Goal: Task Accomplishment & Management: Manage account settings

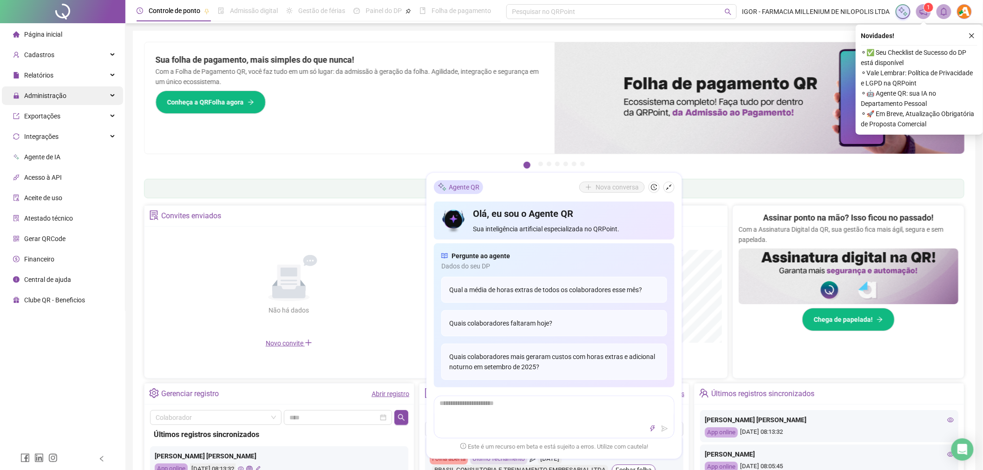
click at [54, 95] on span "Administração" at bounding box center [45, 95] width 42 height 7
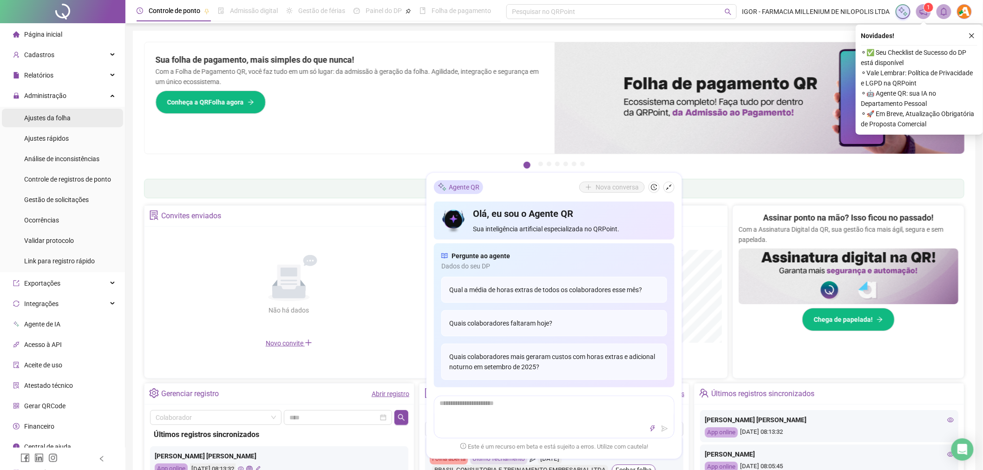
click at [54, 115] on span "Ajustes da folha" at bounding box center [47, 117] width 46 height 7
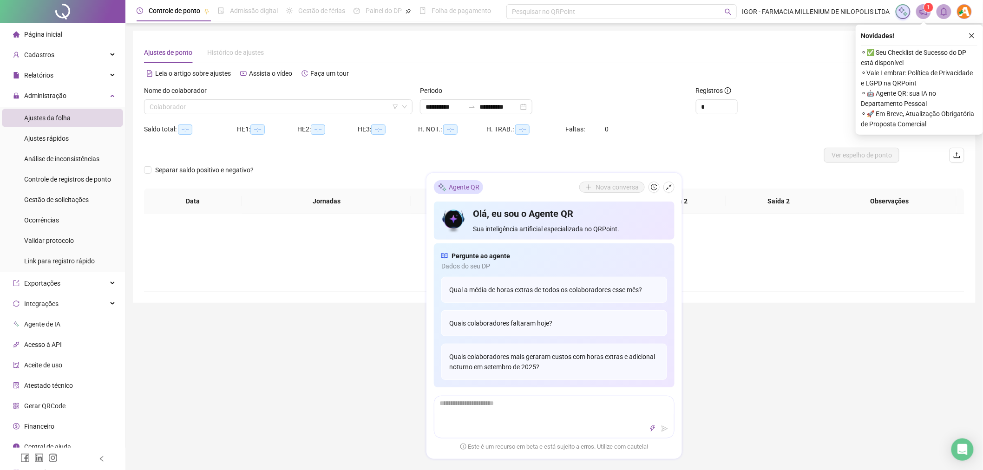
click at [666, 189] on icon "shrink" at bounding box center [669, 187] width 7 height 7
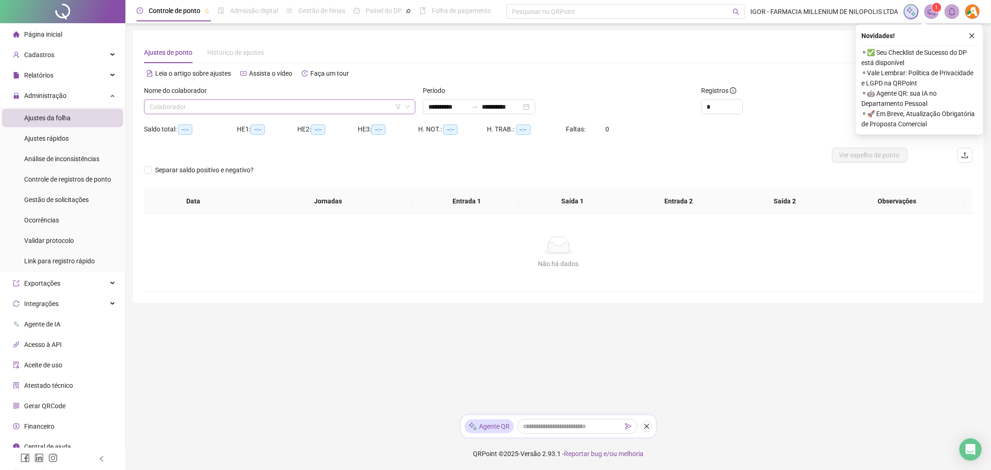
click at [249, 109] on input "search" at bounding box center [276, 107] width 252 height 14
type input "*"
type input "**********"
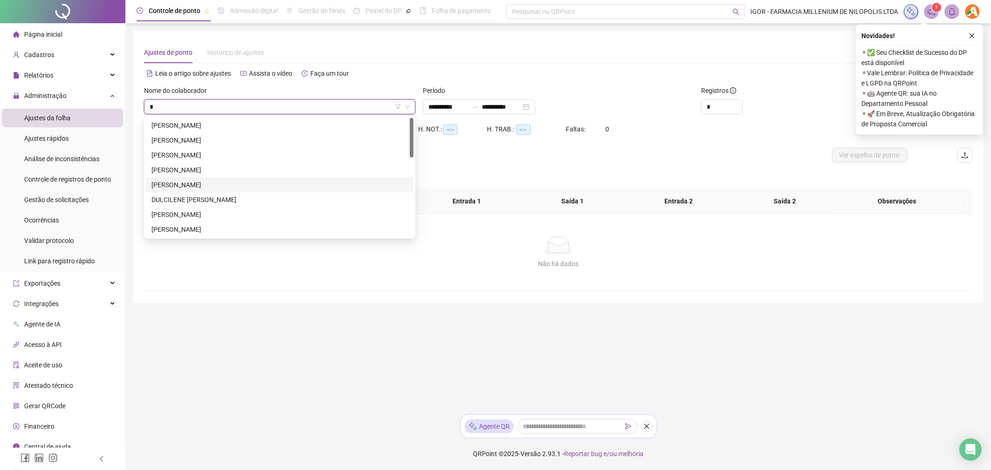
click at [179, 185] on div "[PERSON_NAME]" at bounding box center [279, 185] width 256 height 10
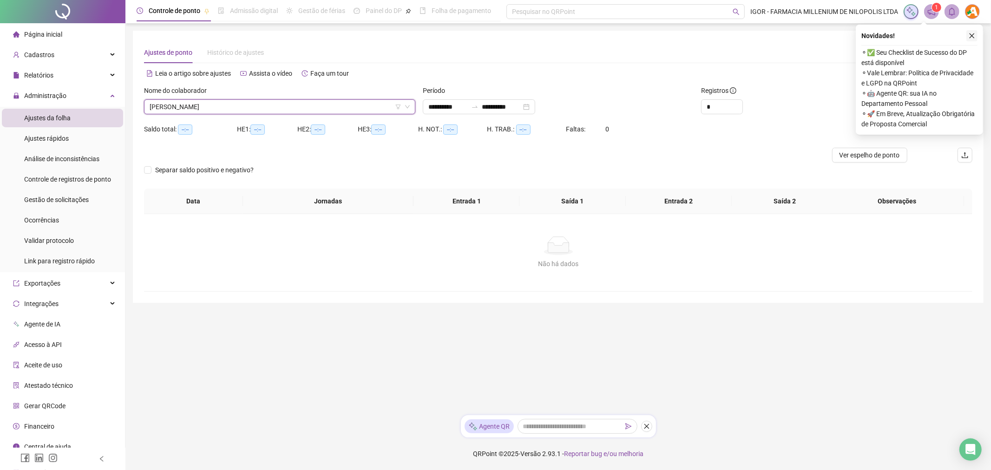
click at [973, 34] on icon "close" at bounding box center [971, 36] width 7 height 7
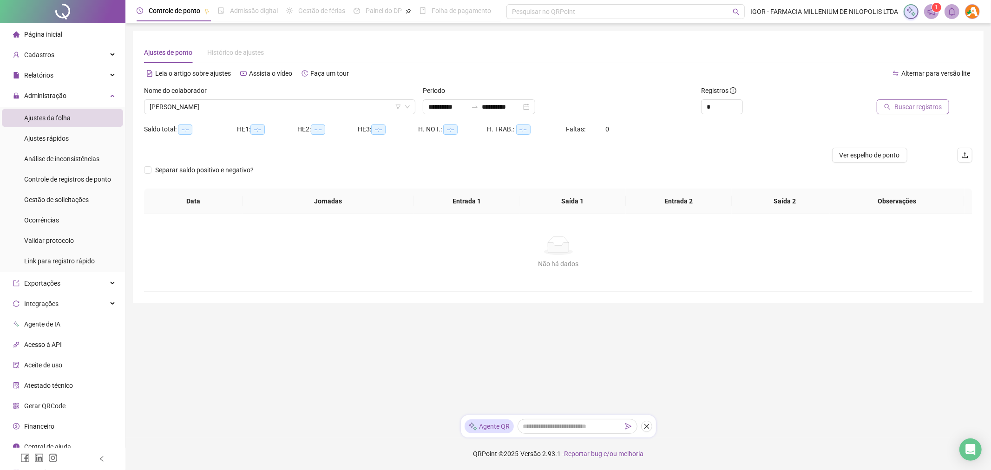
click at [923, 106] on span "Buscar registros" at bounding box center [917, 107] width 47 height 10
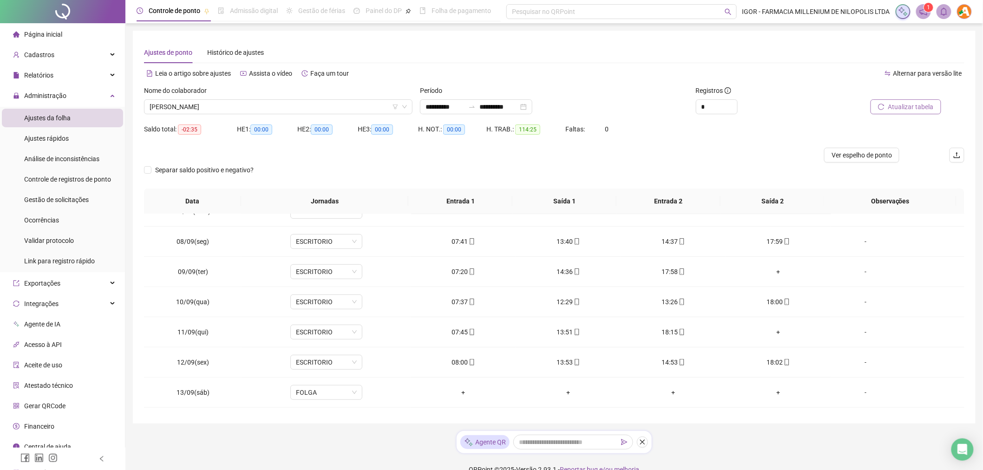
scroll to position [218, 0]
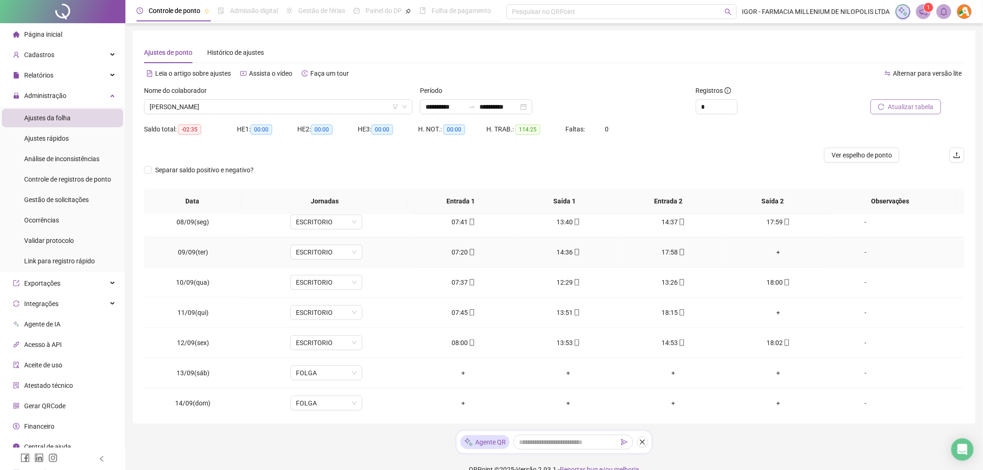
click at [772, 252] on div "+" at bounding box center [778, 252] width 90 height 10
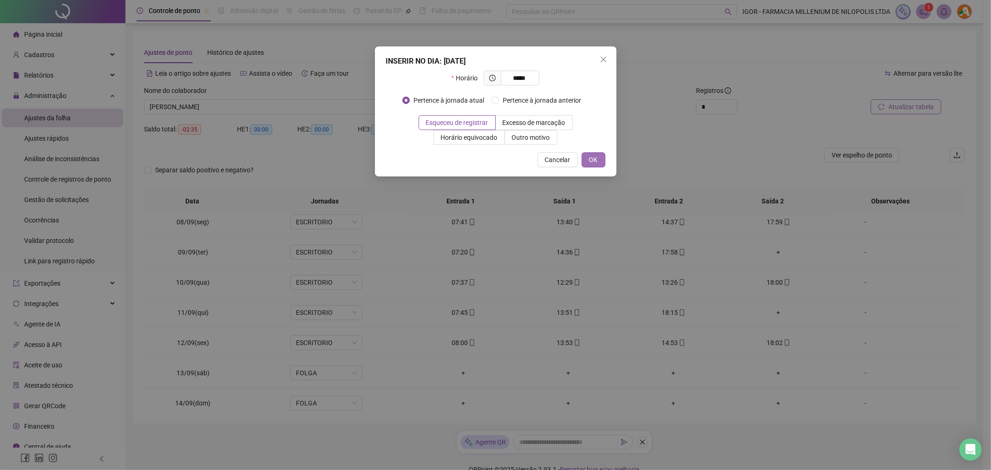
type input "*****"
click at [595, 158] on span "OK" at bounding box center [593, 160] width 9 height 10
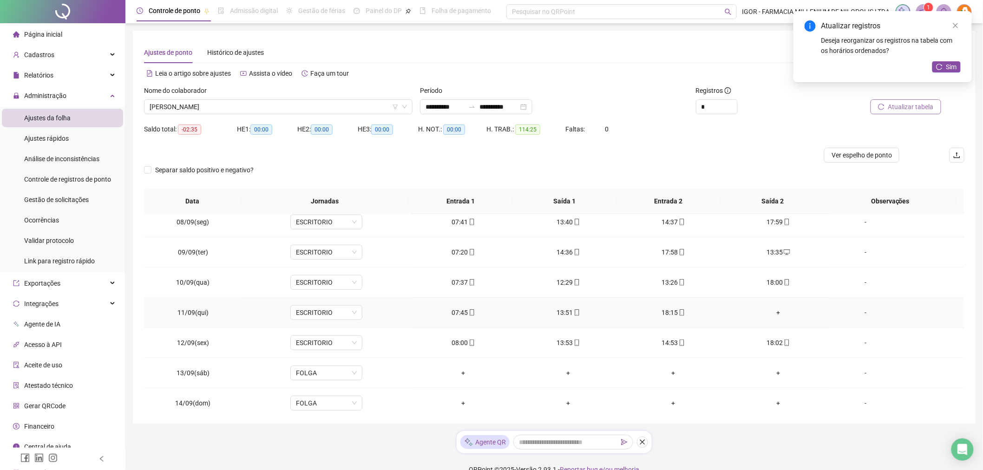
click at [772, 313] on div "+" at bounding box center [778, 312] width 90 height 10
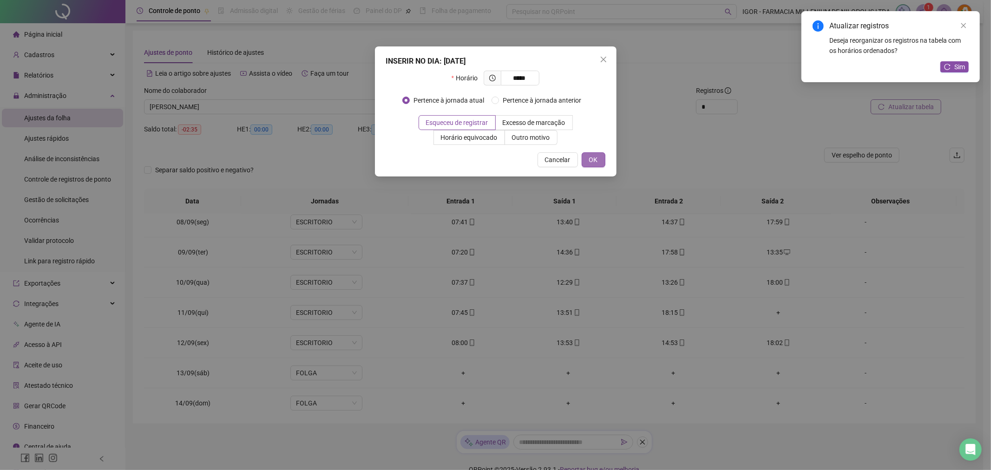
type input "*****"
click at [592, 161] on span "OK" at bounding box center [593, 160] width 9 height 10
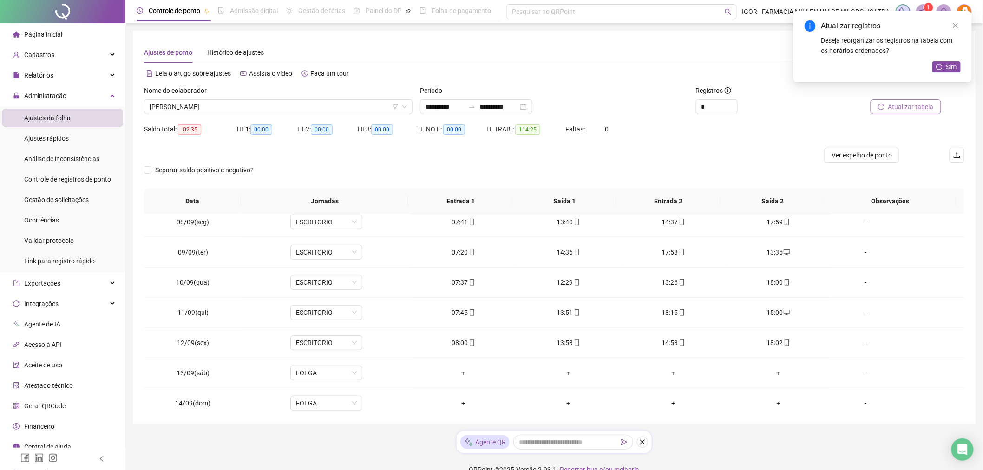
click at [894, 108] on span "Atualizar tabela" at bounding box center [911, 107] width 46 height 10
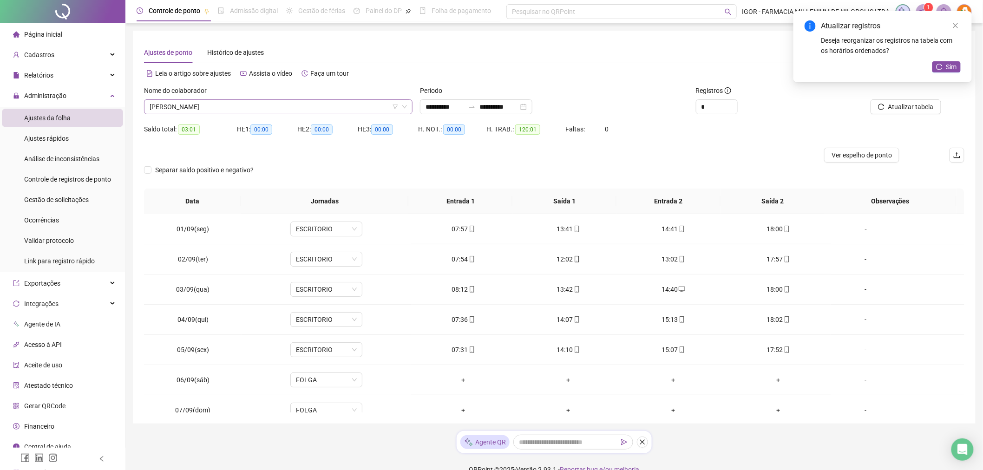
scroll to position [30, 0]
click at [259, 112] on span "[PERSON_NAME]" at bounding box center [278, 107] width 257 height 14
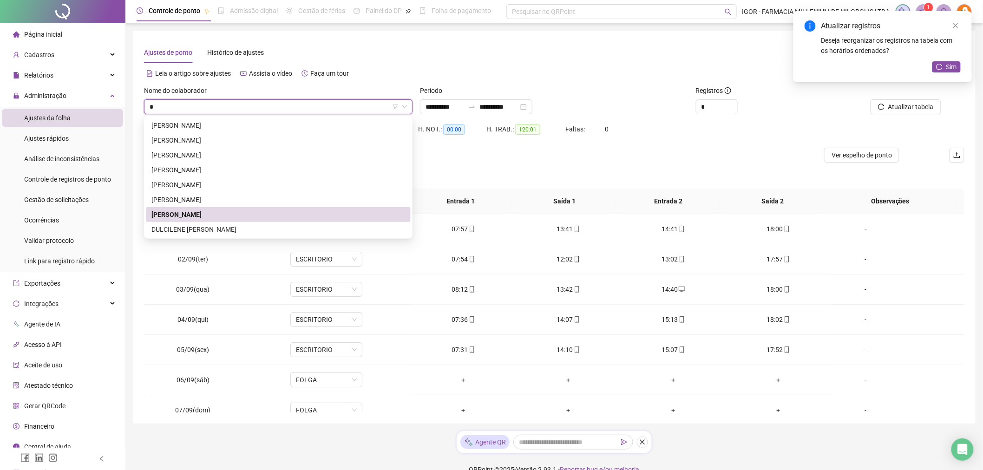
type input "**"
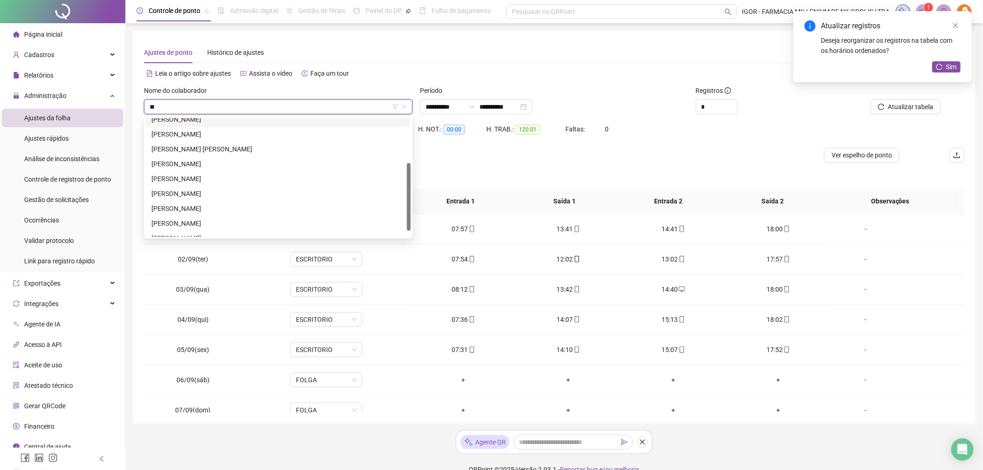
scroll to position [84, 0]
drag, startPoint x: 409, startPoint y: 173, endPoint x: 410, endPoint y: 203, distance: 30.7
click at [410, 203] on div at bounding box center [409, 197] width 4 height 68
click at [195, 194] on div "[PERSON_NAME]" at bounding box center [278, 190] width 254 height 10
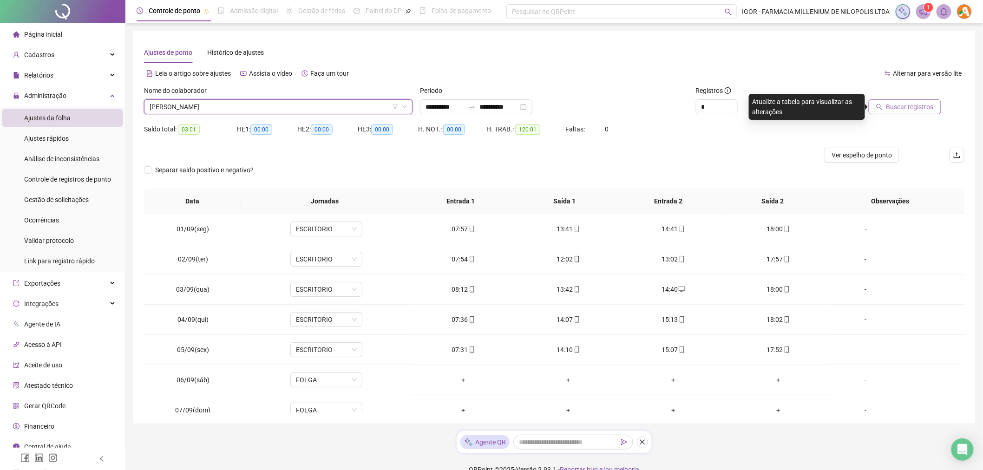
click at [918, 103] on span "Buscar registros" at bounding box center [909, 107] width 47 height 10
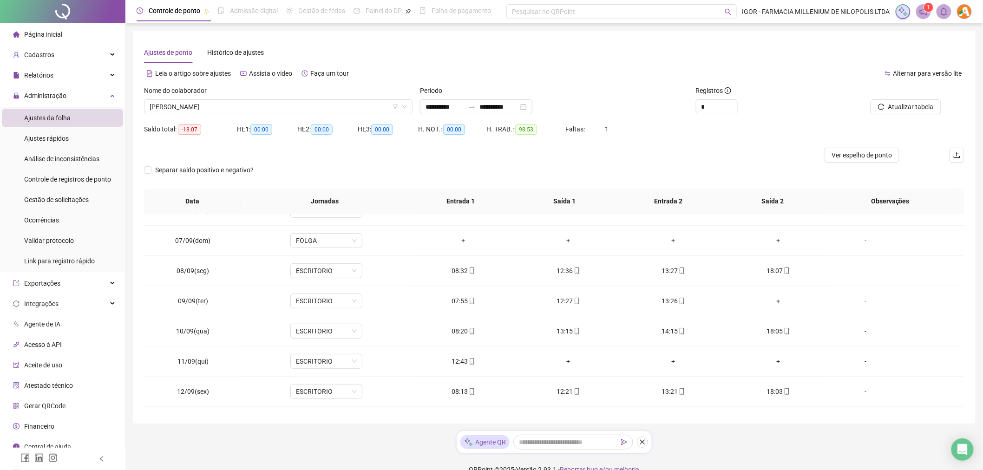
scroll to position [166, 0]
click at [76, 201] on span "Gestão de solicitações" at bounding box center [56, 199] width 65 height 7
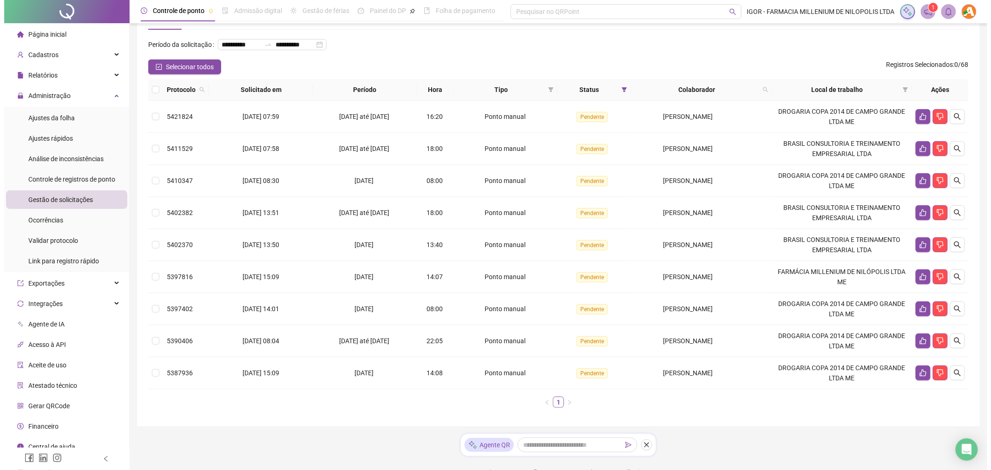
scroll to position [52, 0]
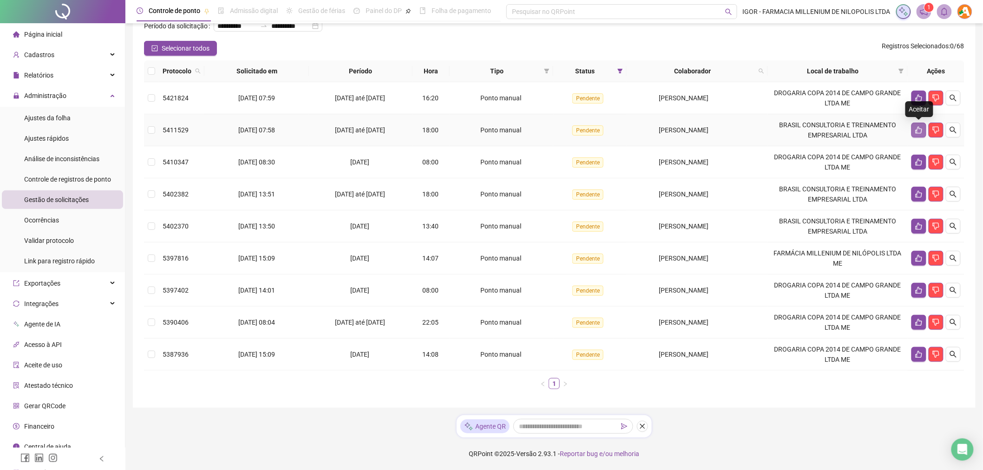
click at [917, 133] on icon "like" at bounding box center [918, 129] width 7 height 7
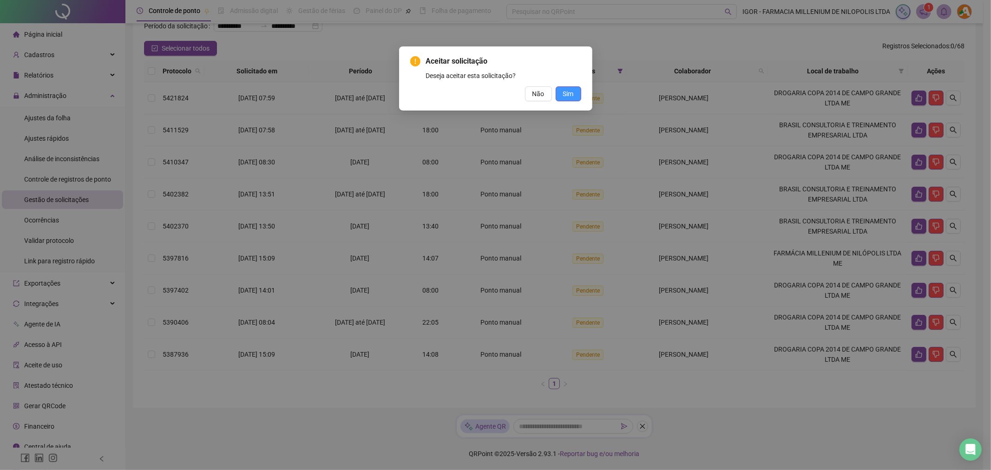
click at [568, 96] on span "Sim" at bounding box center [568, 94] width 11 height 10
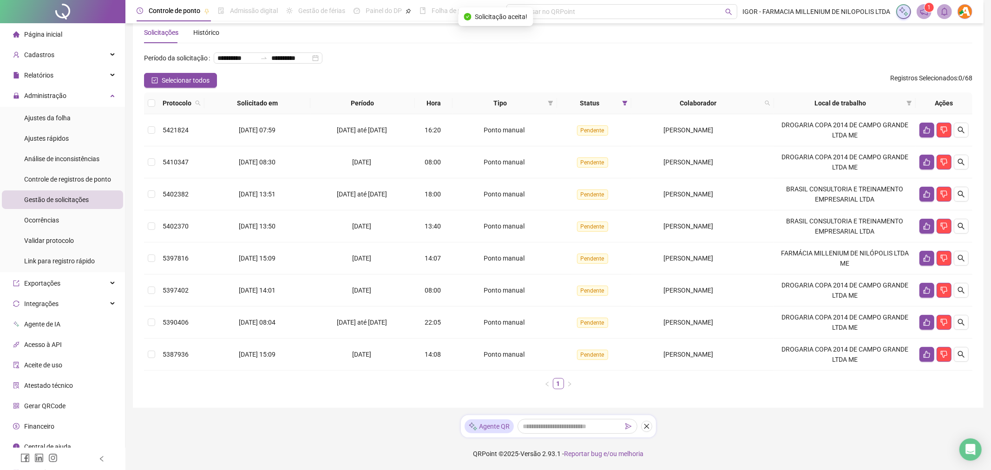
scroll to position [20, 0]
click at [914, 197] on button "button" at bounding box center [918, 194] width 15 height 15
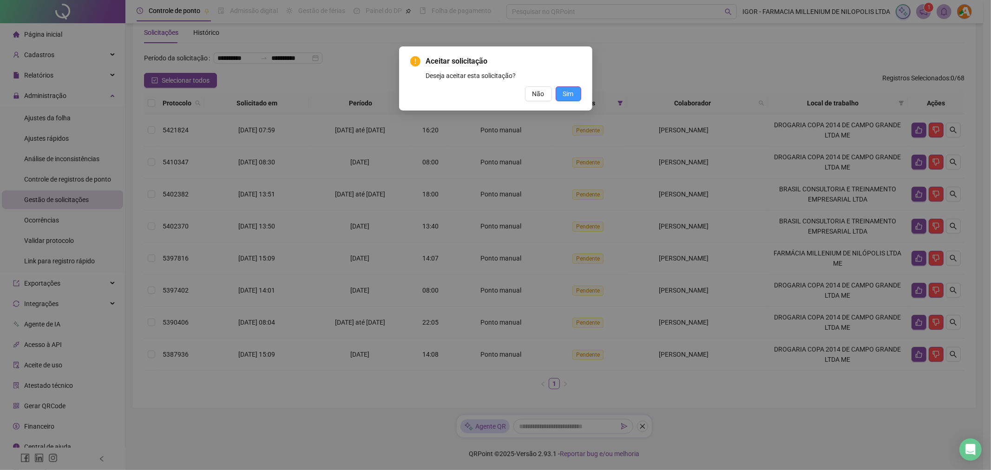
click at [574, 96] on button "Sim" at bounding box center [568, 93] width 26 height 15
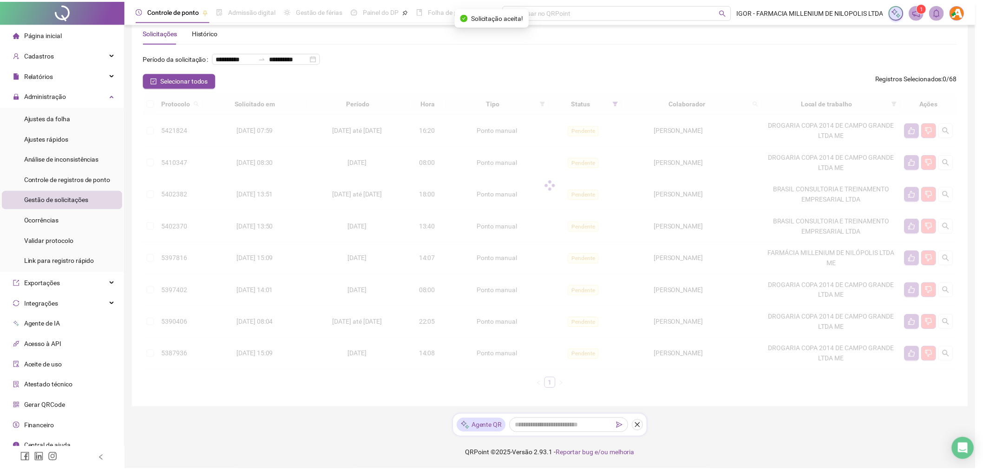
scroll to position [0, 0]
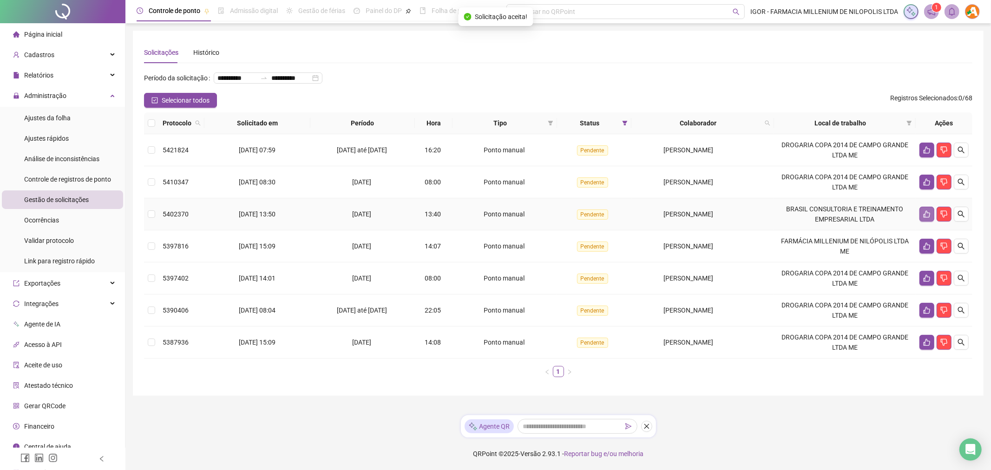
click at [927, 218] on button "button" at bounding box center [926, 214] width 15 height 15
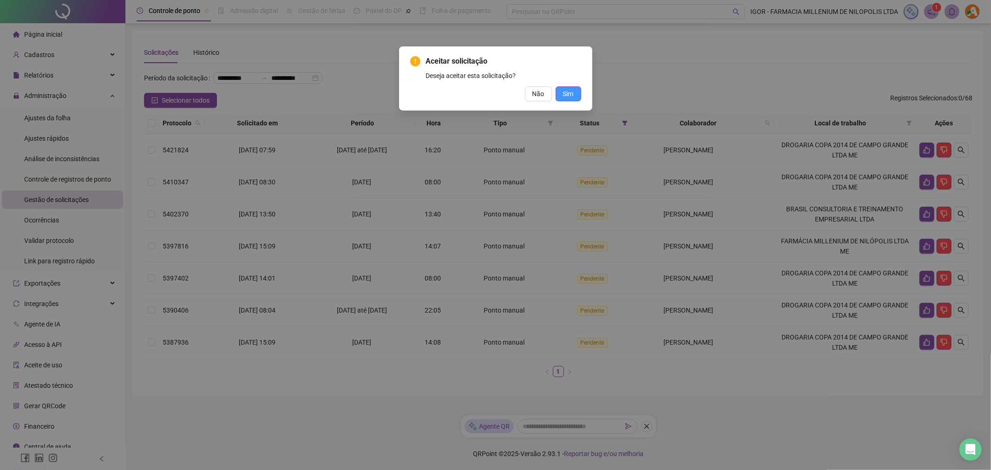
click at [567, 98] on span "Sim" at bounding box center [568, 94] width 11 height 10
click at [567, 97] on span "Sim" at bounding box center [568, 94] width 11 height 10
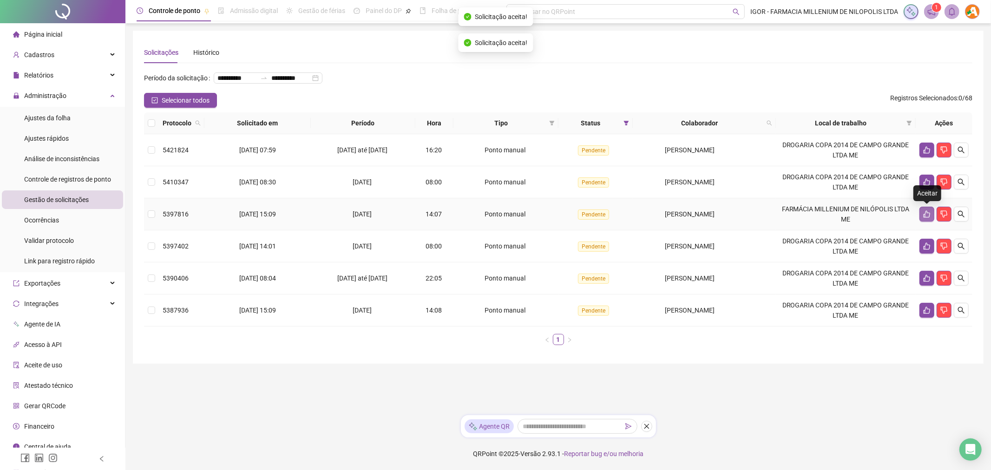
click at [926, 220] on button "button" at bounding box center [926, 214] width 15 height 15
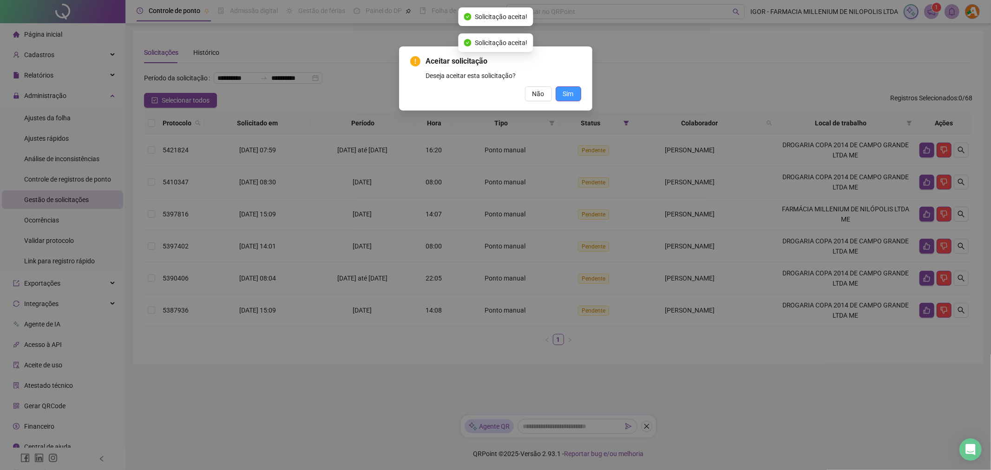
click at [568, 93] on span "Sim" at bounding box center [568, 94] width 11 height 10
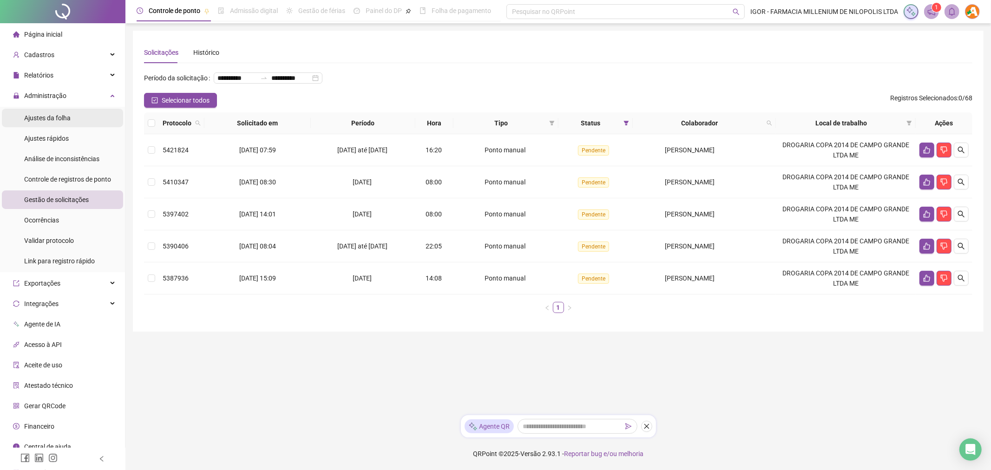
click at [64, 114] on span "Ajustes da folha" at bounding box center [47, 117] width 46 height 7
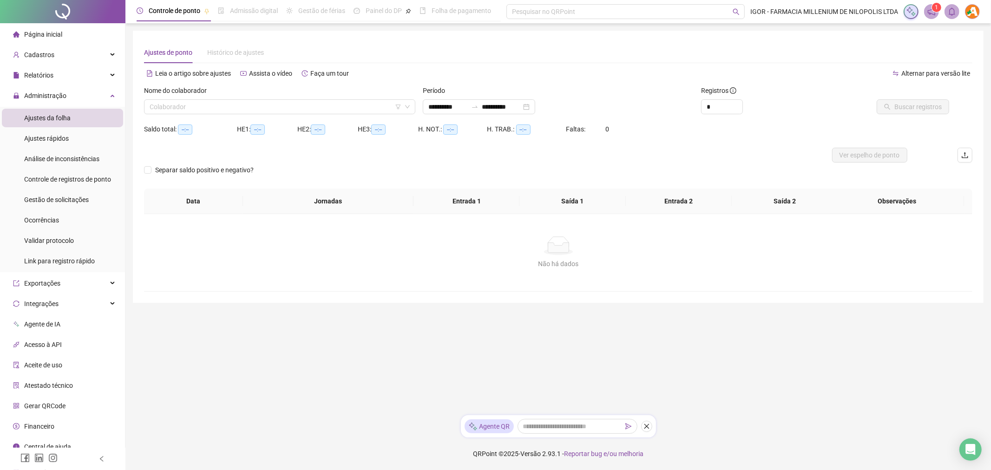
type input "**********"
click at [231, 104] on input "search" at bounding box center [276, 107] width 252 height 14
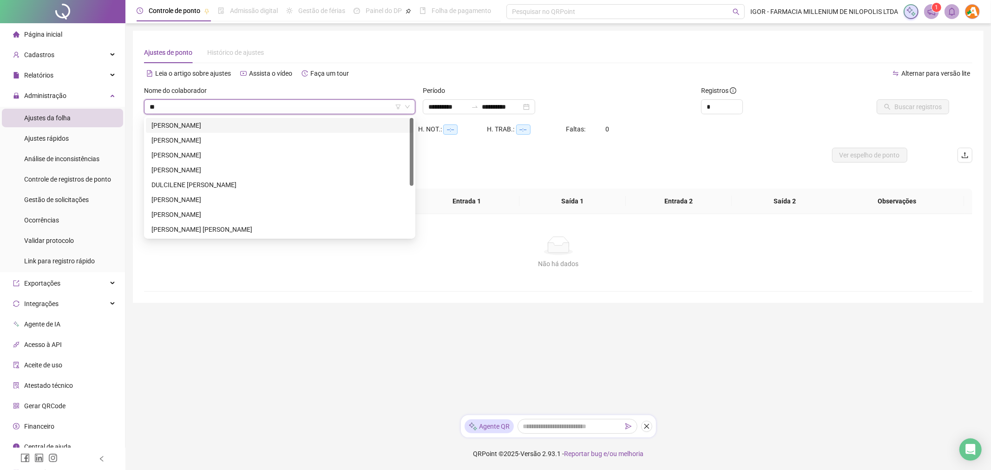
type input "***"
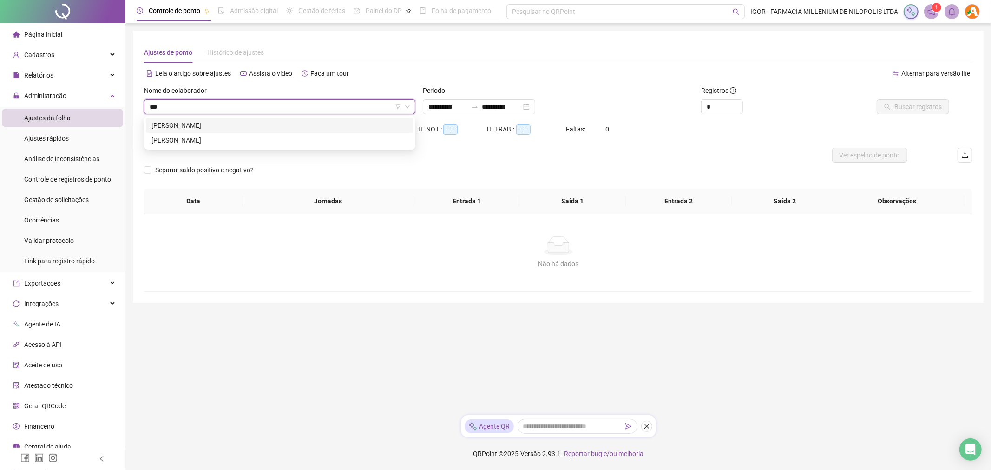
click at [221, 124] on div "[PERSON_NAME]" at bounding box center [279, 125] width 256 height 10
click at [908, 102] on span "Buscar registros" at bounding box center [917, 107] width 47 height 10
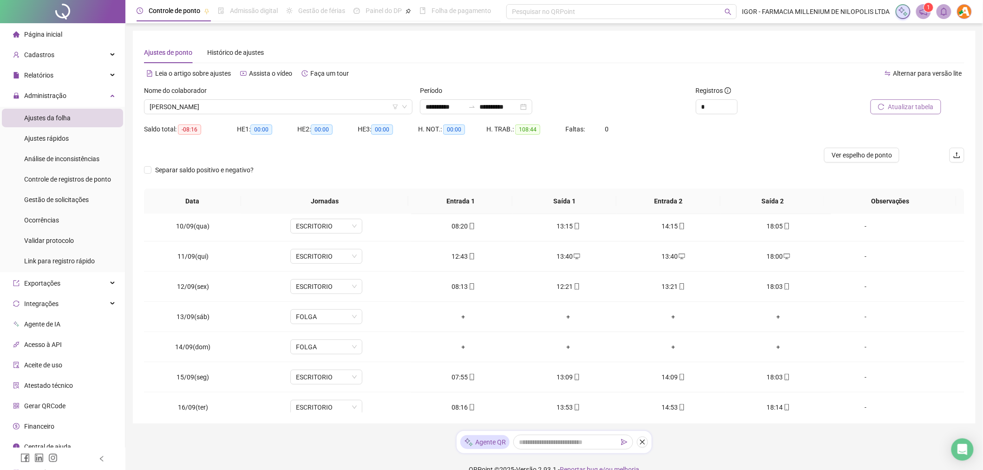
scroll to position [273, 0]
click at [574, 258] on icon "desktop" at bounding box center [577, 258] width 7 height 7
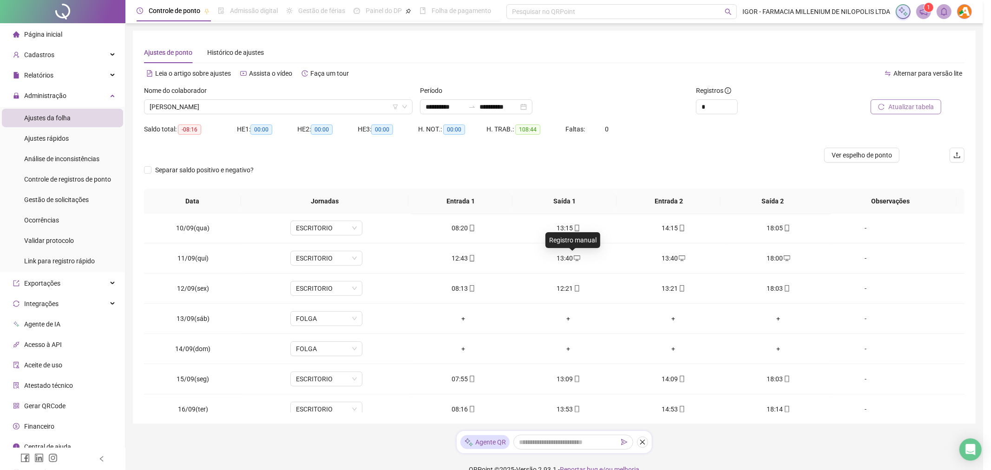
type input "**********"
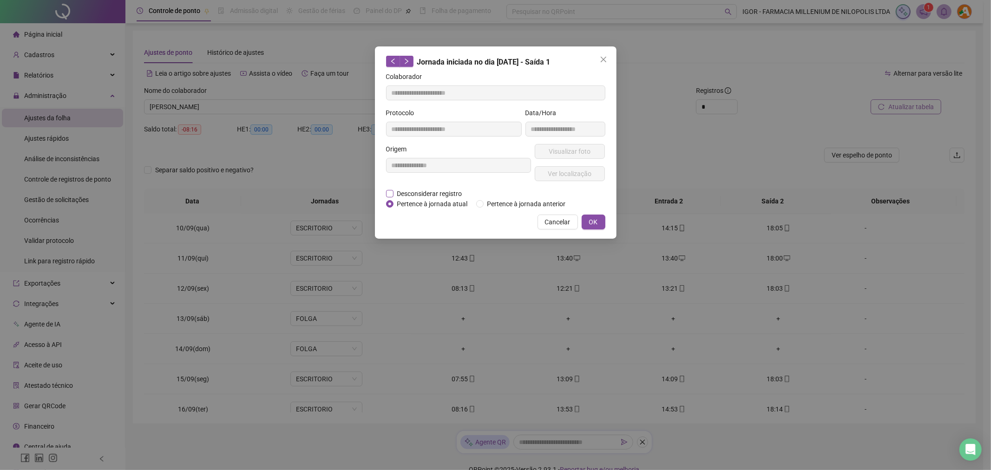
click at [414, 194] on span "Desconsiderar registro" at bounding box center [429, 194] width 72 height 10
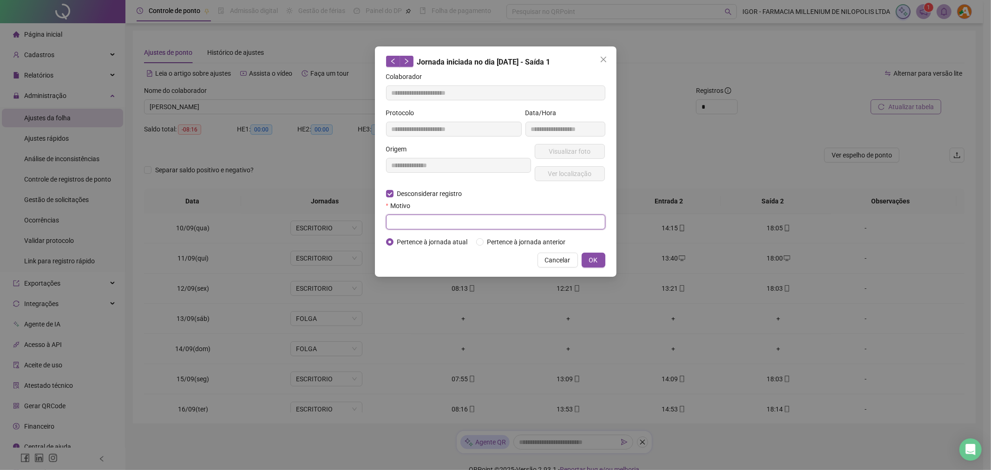
click at [422, 222] on input "text" at bounding box center [495, 222] width 219 height 15
type input "*"
type input "*********"
click at [601, 259] on button "OK" at bounding box center [593, 260] width 24 height 15
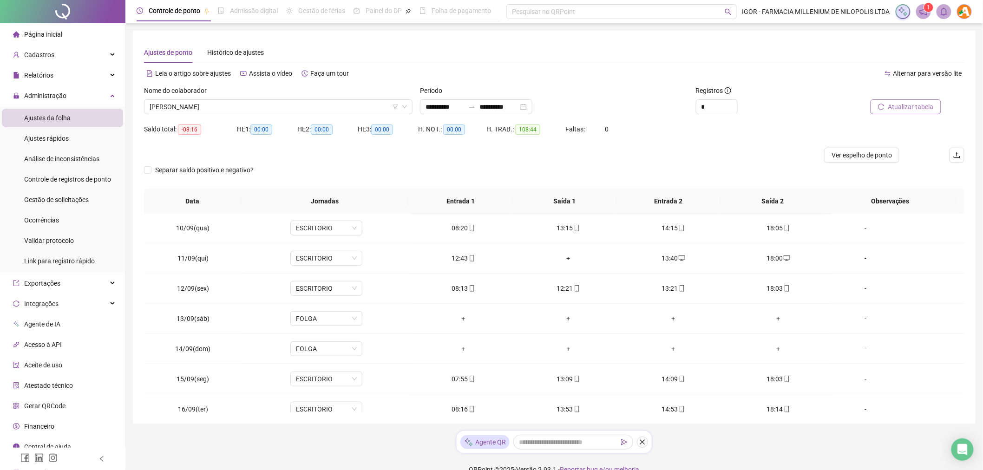
click at [899, 109] on span "Atualizar tabela" at bounding box center [911, 107] width 46 height 10
click at [772, 256] on div "+" at bounding box center [778, 258] width 90 height 10
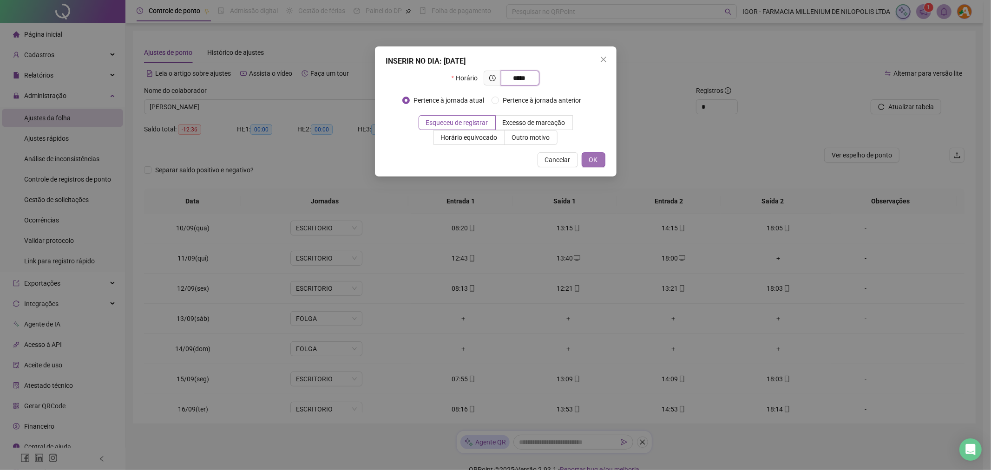
type input "*****"
click at [594, 159] on span "OK" at bounding box center [593, 160] width 9 height 10
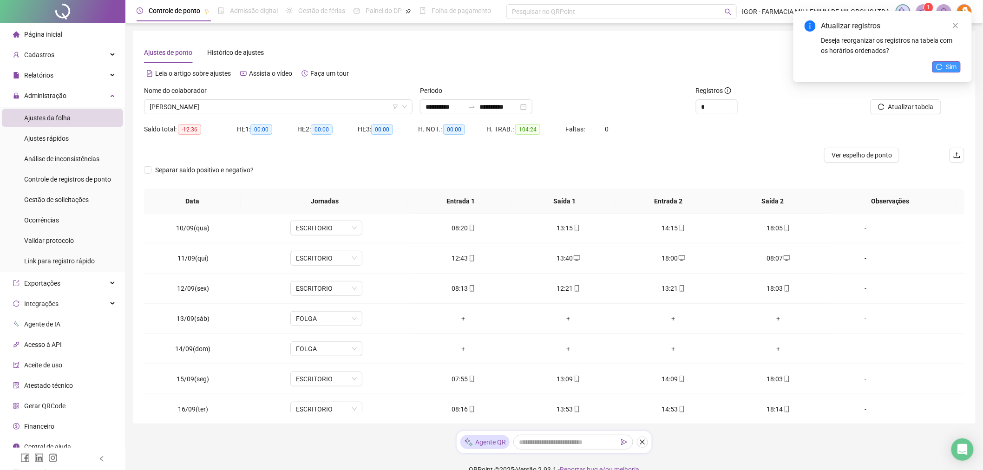
click at [951, 66] on span "Sim" at bounding box center [951, 67] width 11 height 10
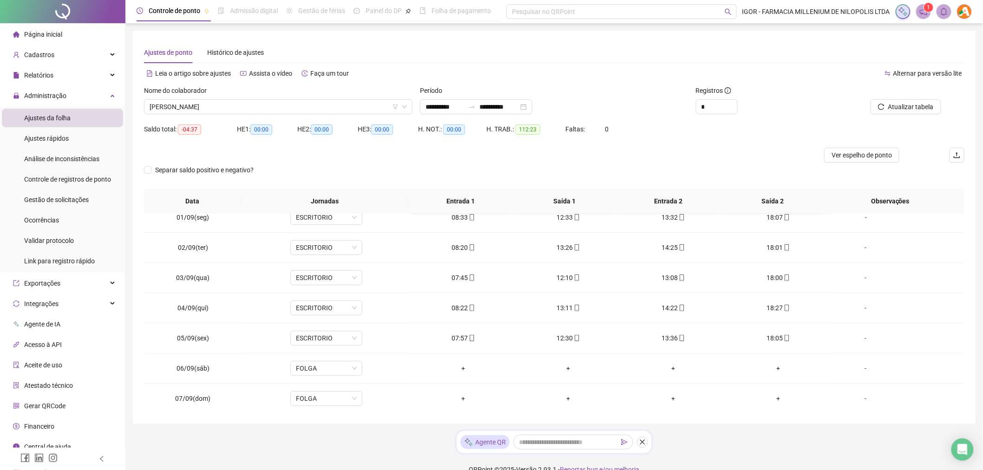
scroll to position [0, 0]
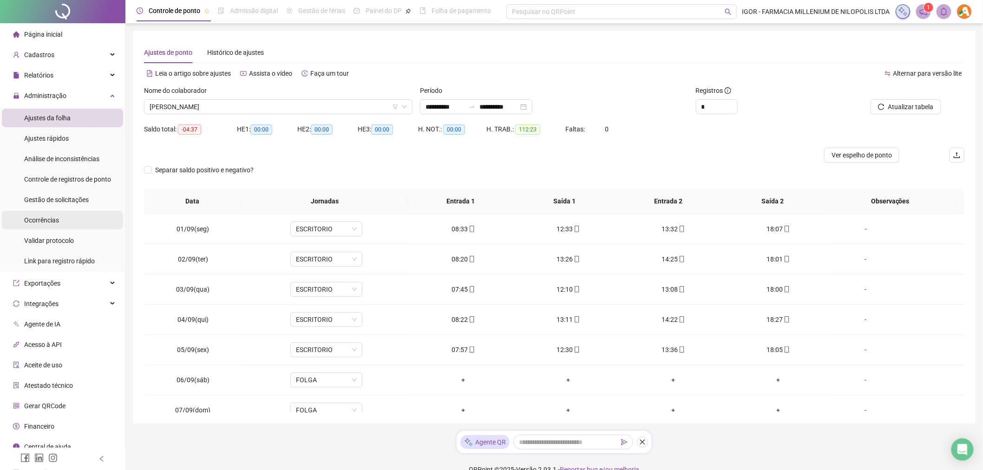
click at [72, 224] on li "Ocorrências" at bounding box center [62, 220] width 121 height 19
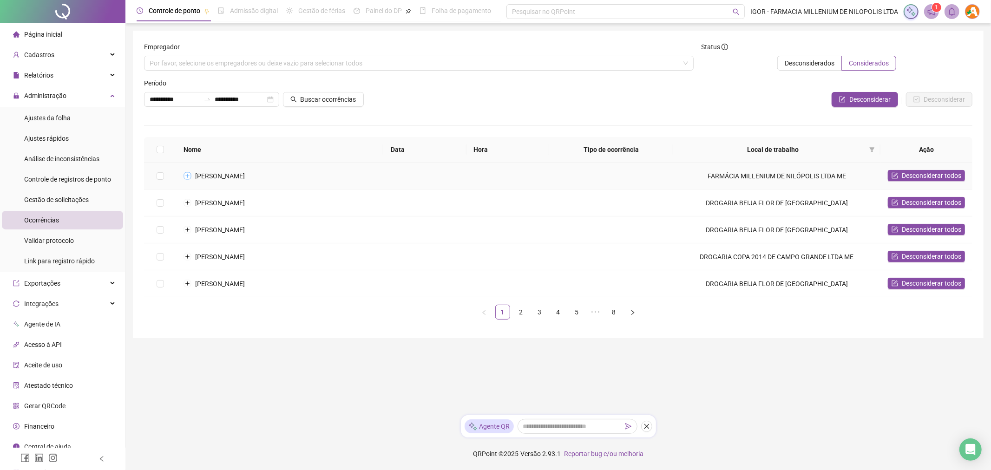
click at [187, 176] on button "Expandir linha" at bounding box center [187, 175] width 7 height 7
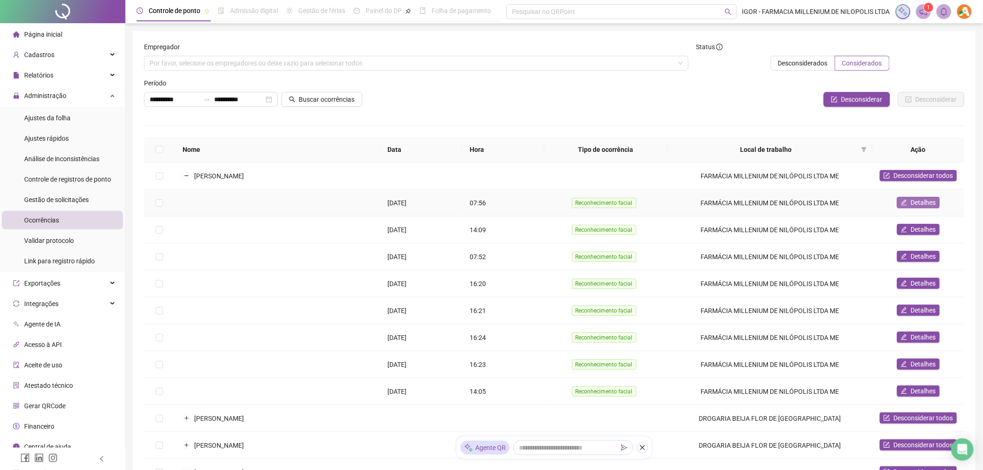
click at [922, 201] on span "Detalhes" at bounding box center [923, 202] width 25 height 10
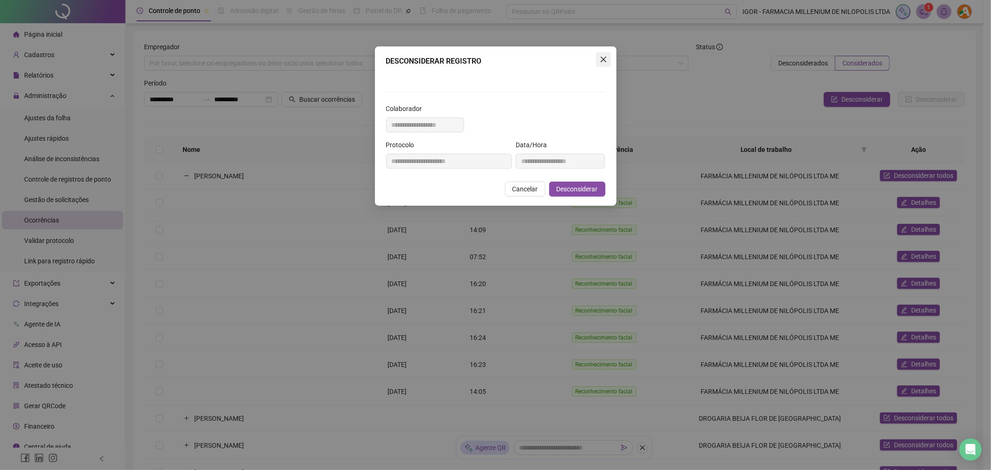
click at [601, 62] on icon "close" at bounding box center [603, 59] width 7 height 7
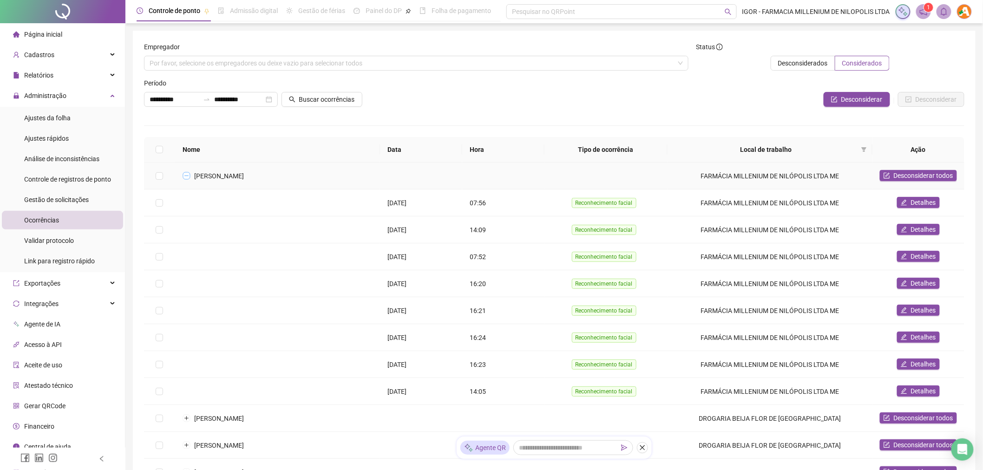
click at [187, 173] on button "Colapsar linha" at bounding box center [186, 175] width 7 height 7
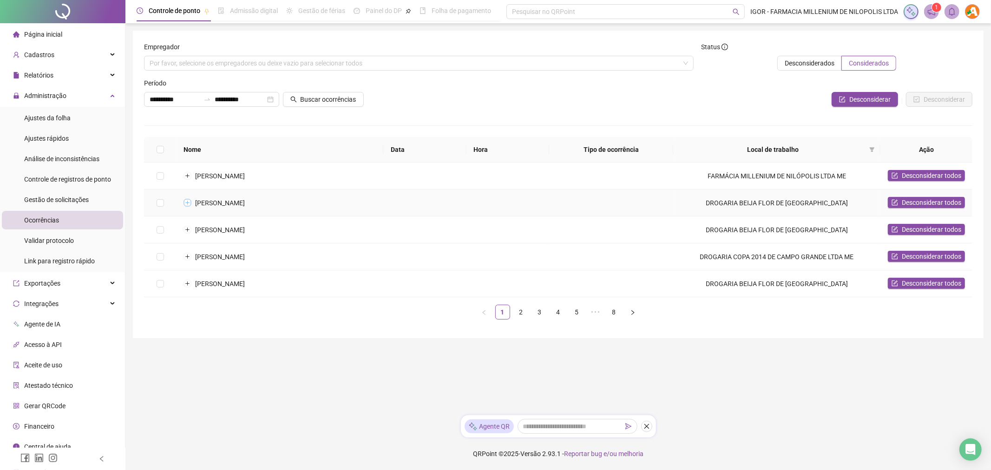
click at [186, 200] on button "Expandir linha" at bounding box center [187, 202] width 7 height 7
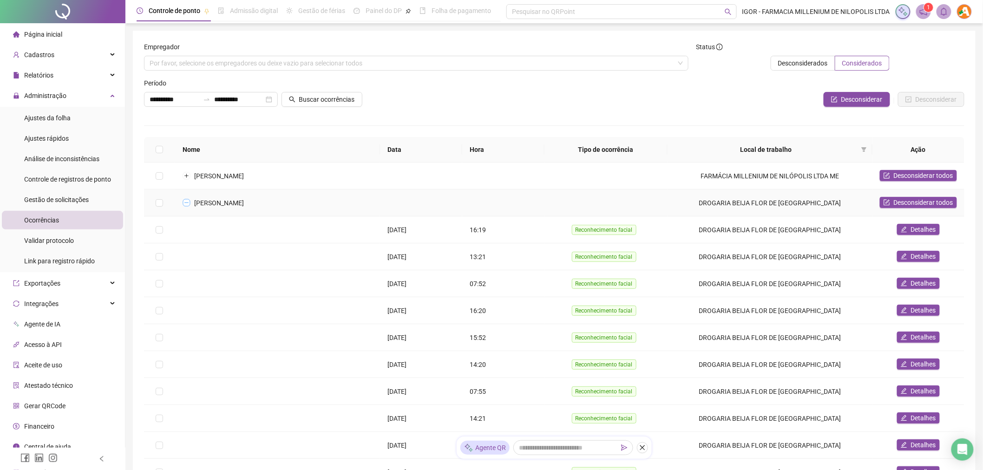
click at [186, 200] on button "Colapsar linha" at bounding box center [186, 202] width 7 height 7
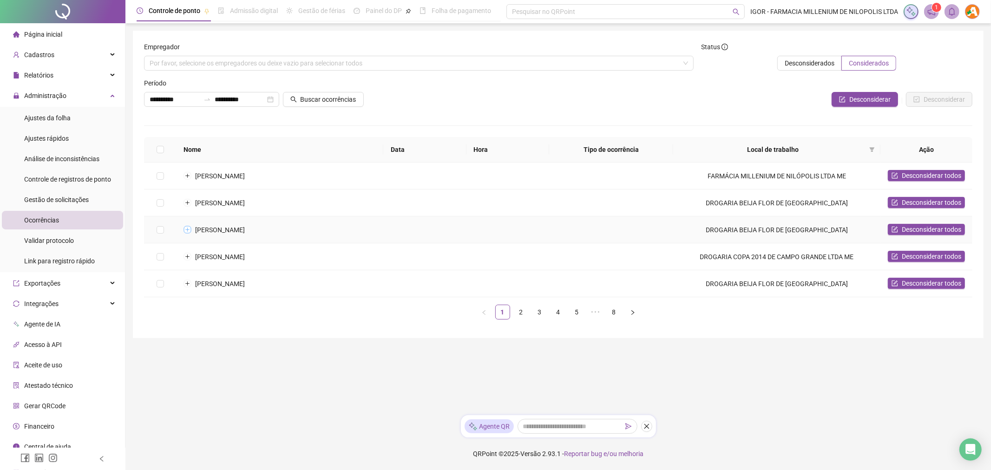
click at [188, 231] on button "Expandir linha" at bounding box center [187, 229] width 7 height 7
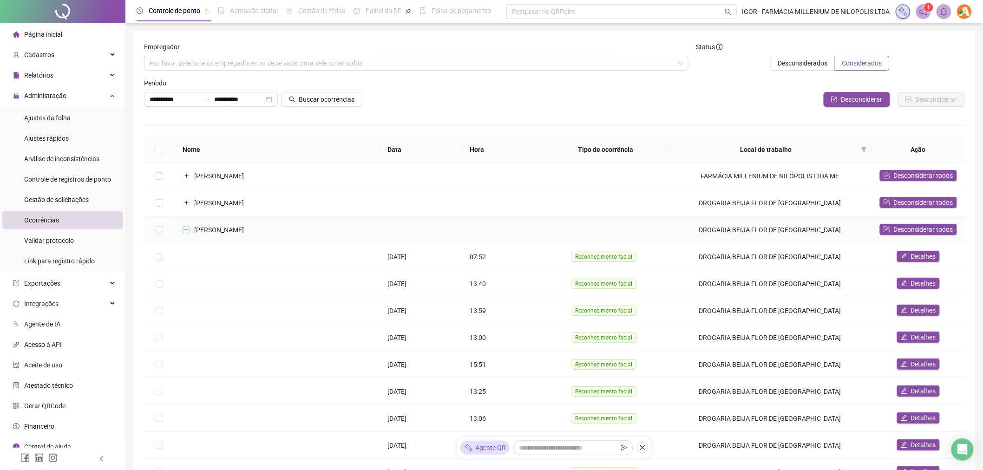
click at [188, 231] on button "Colapsar linha" at bounding box center [186, 229] width 7 height 7
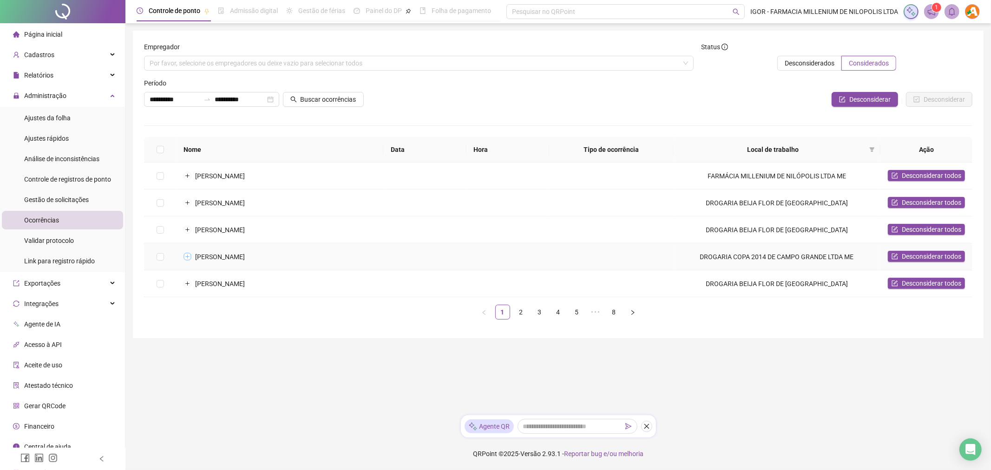
click at [188, 257] on button "Expandir linha" at bounding box center [187, 256] width 7 height 7
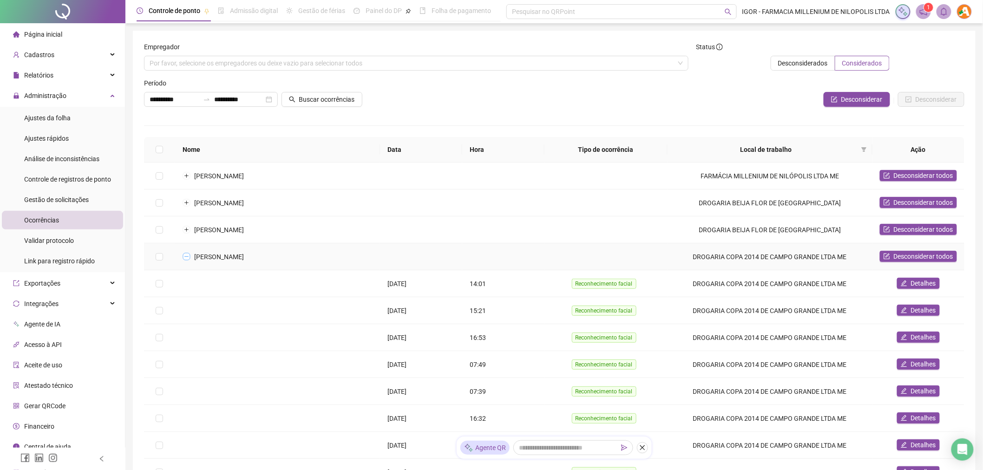
click at [188, 257] on button "Colapsar linha" at bounding box center [186, 256] width 7 height 7
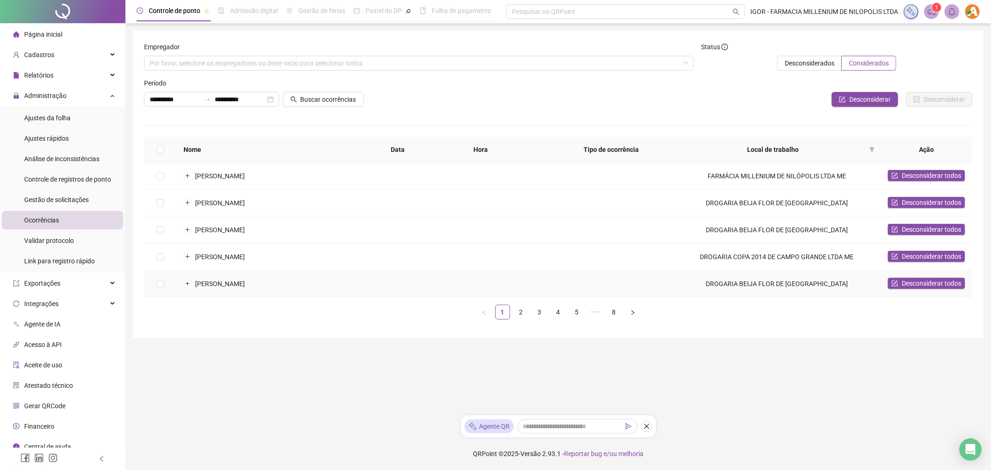
click at [192, 283] on td "[PERSON_NAME]" at bounding box center [279, 283] width 207 height 27
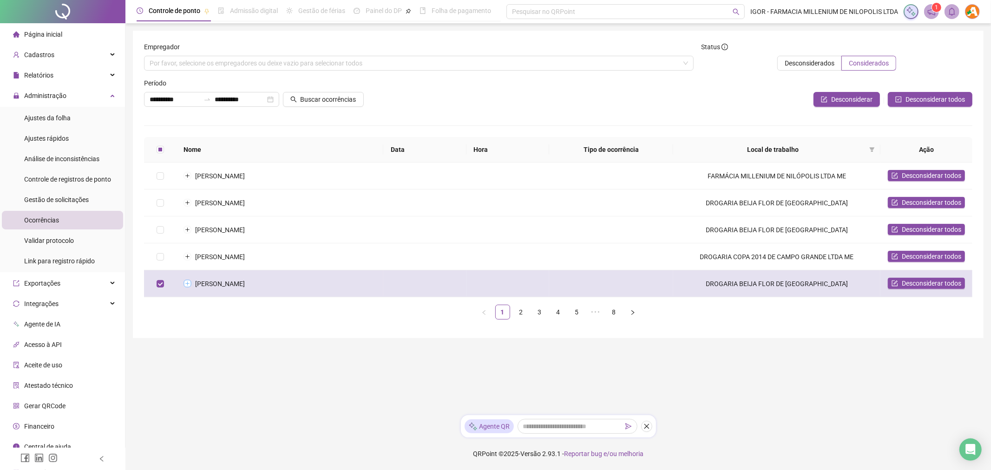
click at [189, 283] on button "Expandir linha" at bounding box center [187, 283] width 7 height 7
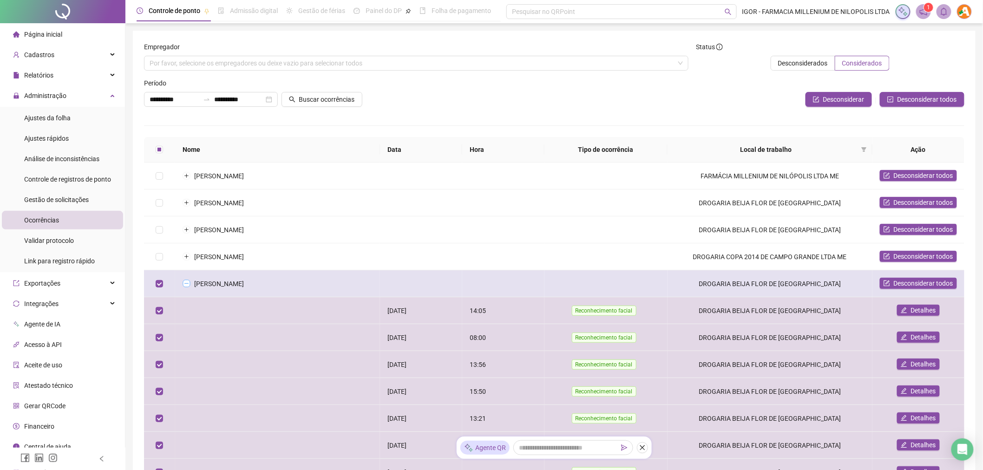
click at [189, 283] on button "Colapsar linha" at bounding box center [186, 283] width 7 height 7
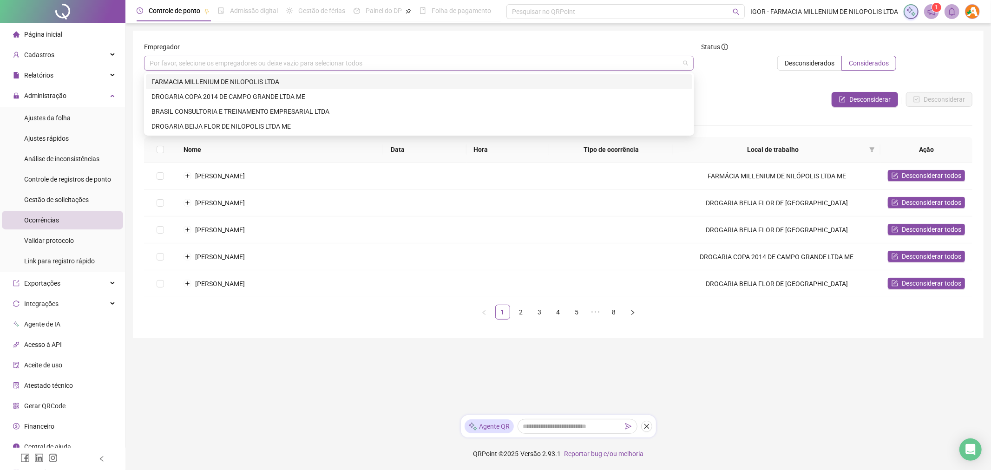
click at [250, 63] on div "Por favor, selecione os empregadores ou deixe vazio para selecionar todos" at bounding box center [418, 63] width 549 height 15
click at [521, 313] on link "2" at bounding box center [521, 312] width 14 height 14
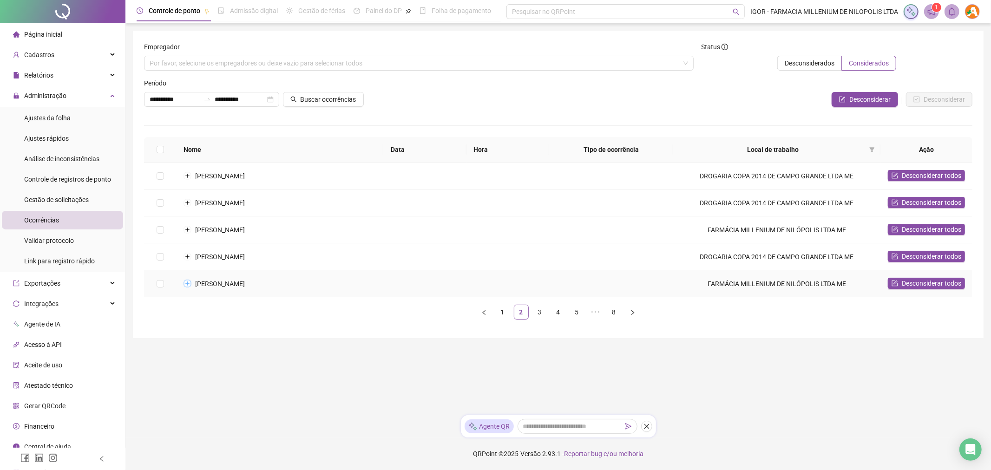
click at [188, 281] on button "Expandir linha" at bounding box center [187, 283] width 7 height 7
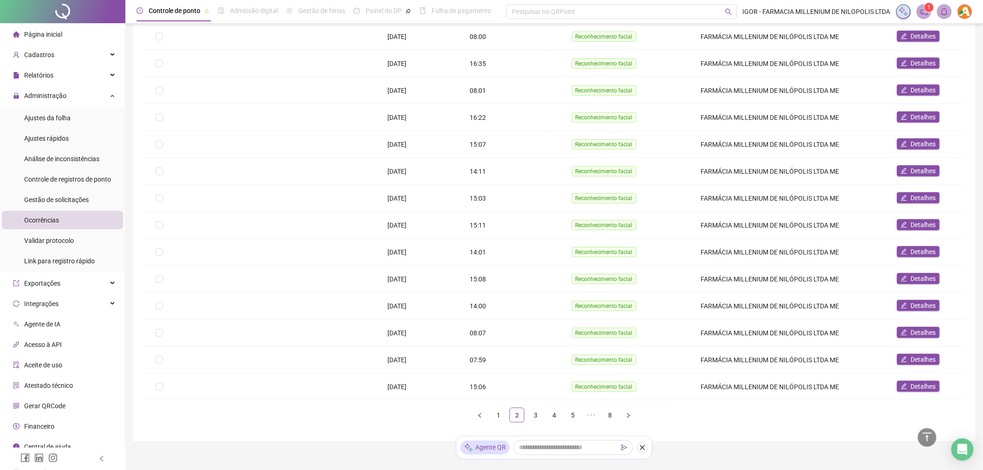
scroll to position [304, 0]
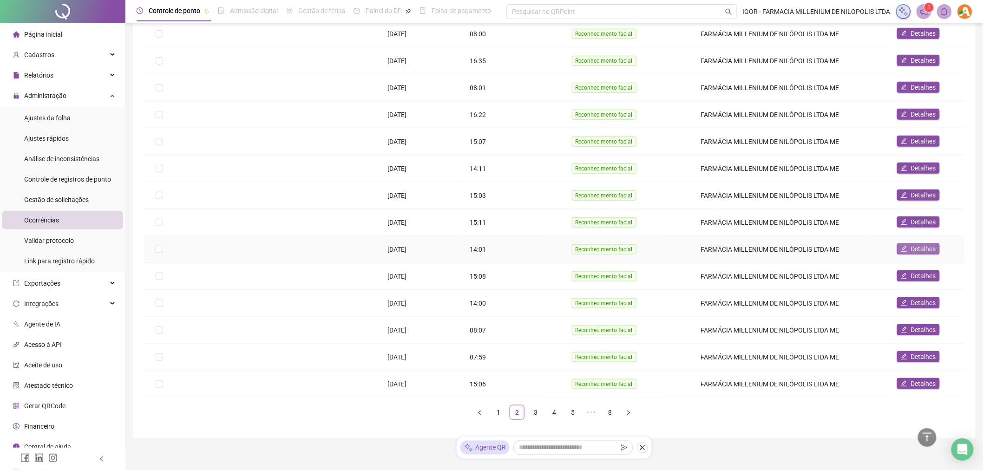
click at [911, 243] on button "Detalhes" at bounding box center [918, 248] width 43 height 11
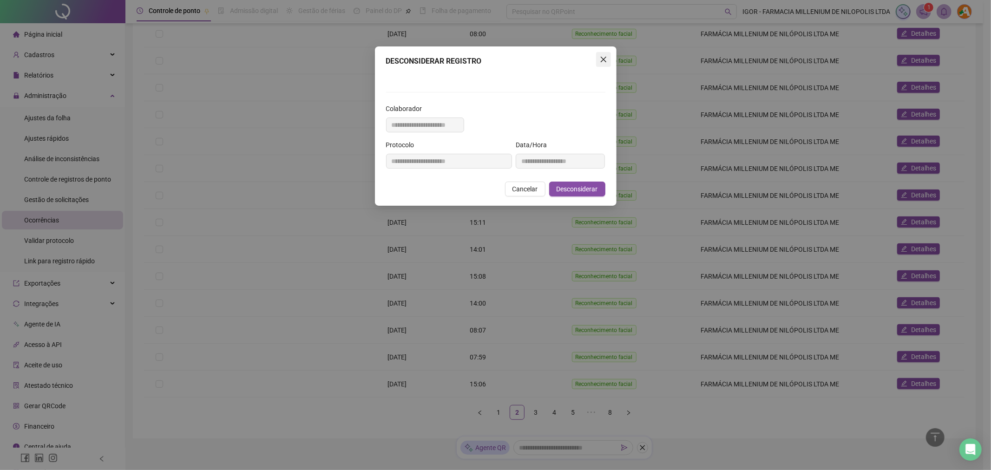
click at [602, 61] on icon "close" at bounding box center [603, 59] width 7 height 7
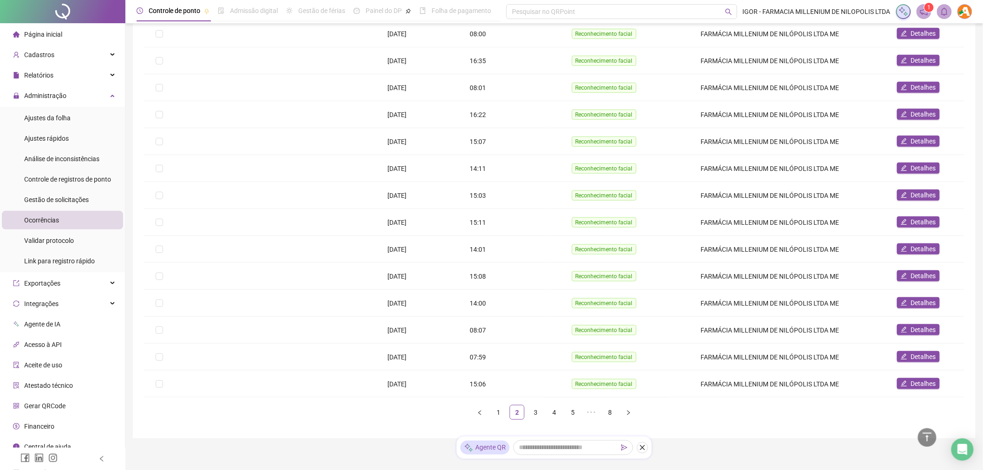
click at [59, 36] on span "Página inicial" at bounding box center [43, 34] width 38 height 7
